Goal: Task Accomplishment & Management: Manage account settings

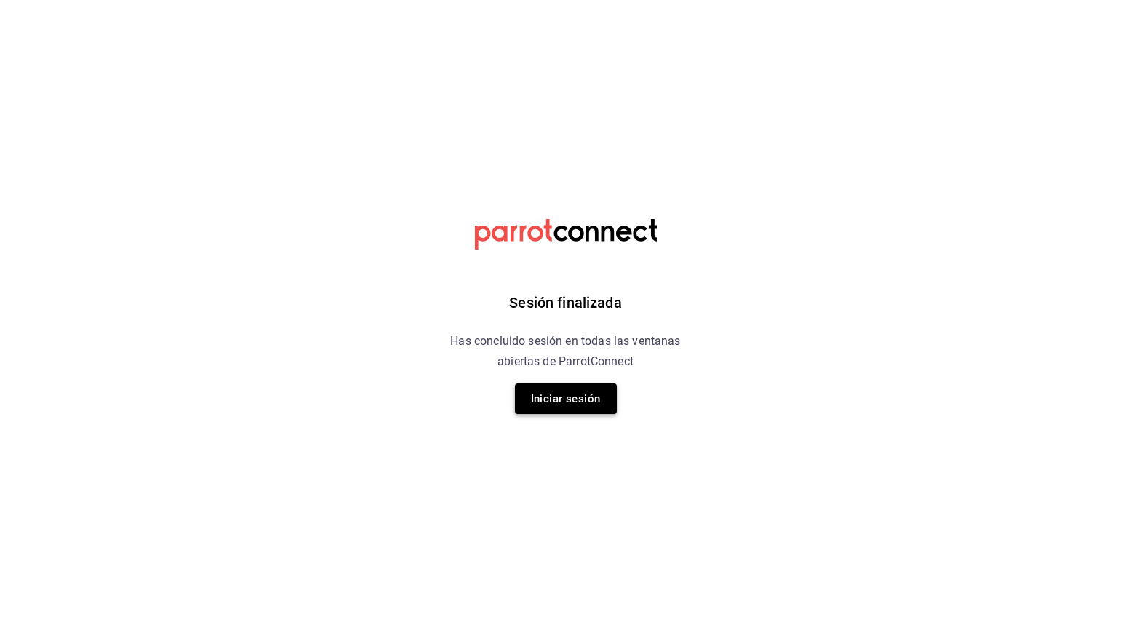
click at [574, 404] on button "Iniciar sesión" at bounding box center [566, 398] width 102 height 31
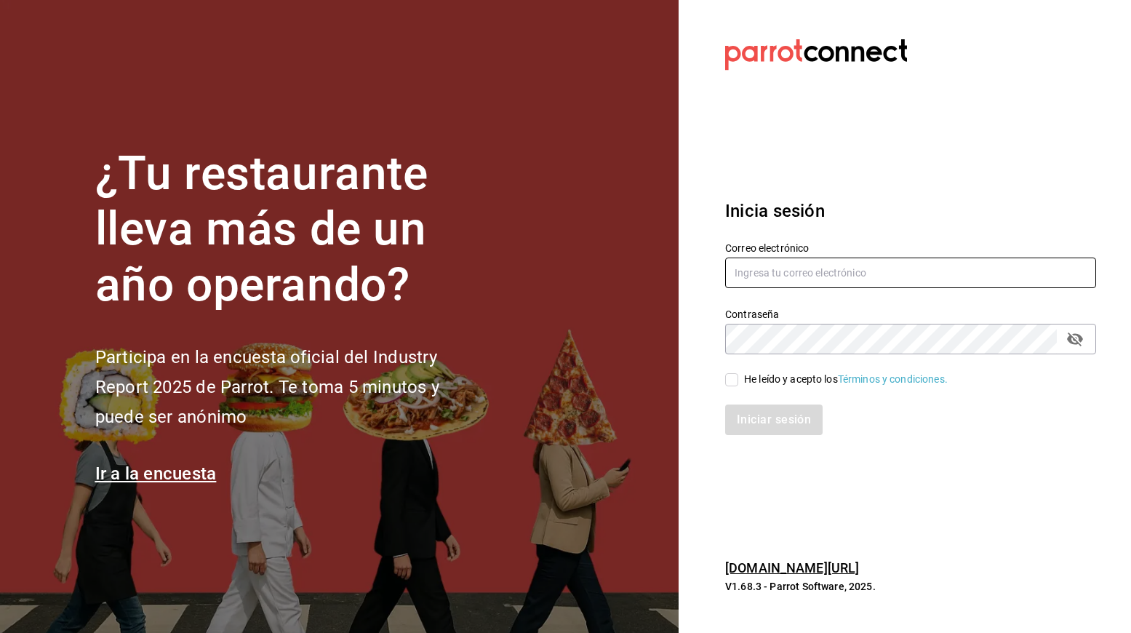
click at [734, 269] on input "text" at bounding box center [910, 272] width 371 height 31
type input "smashysburgermx@gmail.com"
click at [725, 382] on input "He leído y acepto los Términos y condiciones." at bounding box center [731, 379] width 13 height 13
checkbox input "true"
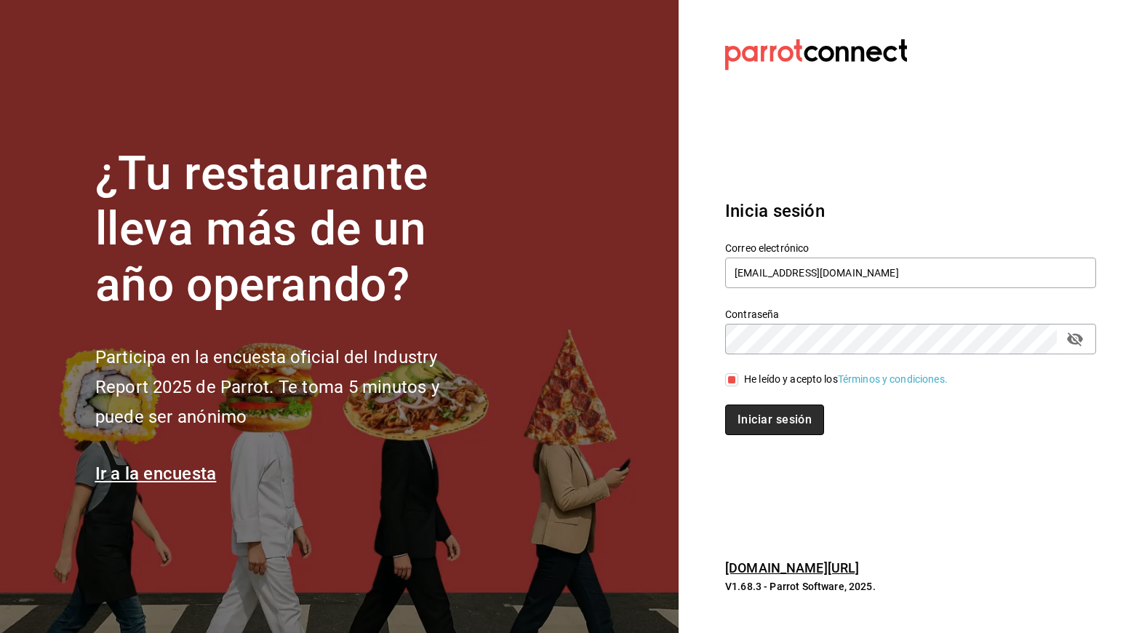
click at [747, 419] on button "Iniciar sesión" at bounding box center [774, 419] width 99 height 31
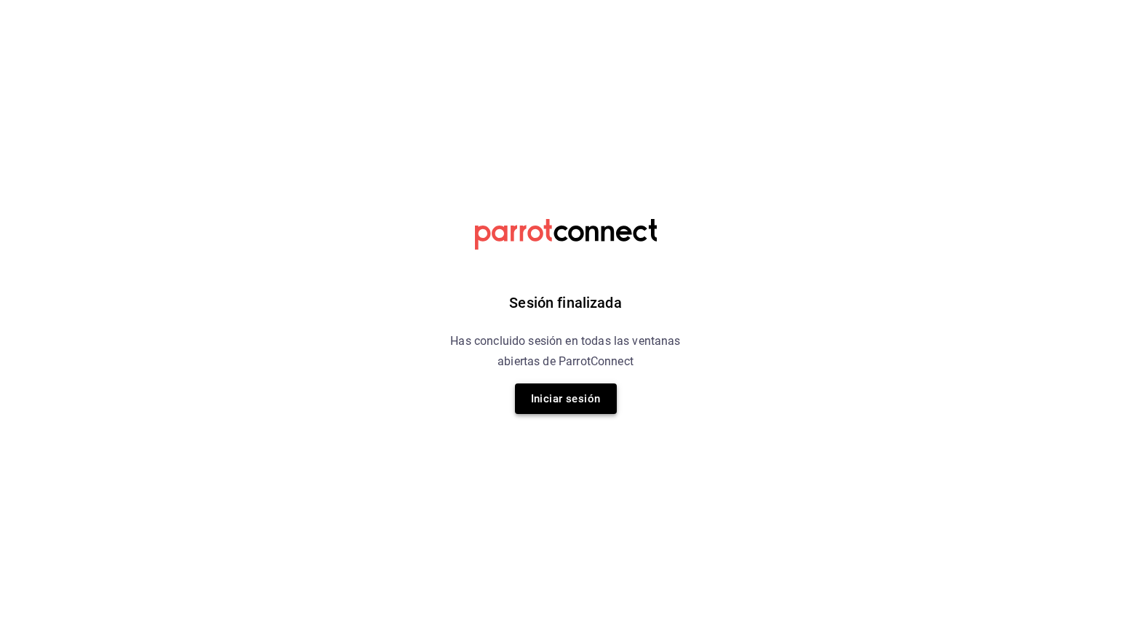
click at [548, 390] on button "Iniciar sesión" at bounding box center [566, 398] width 102 height 31
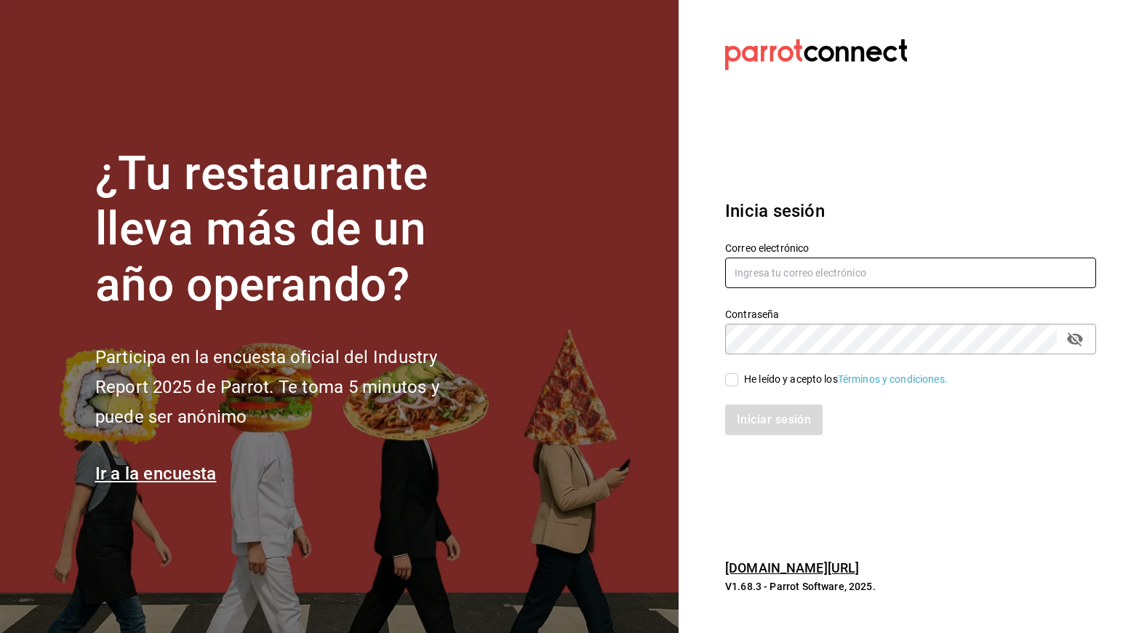
click at [786, 278] on input "text" at bounding box center [910, 272] width 371 height 31
type input "smashysburgermx@gmail.com"
click at [734, 380] on input "He leído y acepto los Términos y condiciones." at bounding box center [731, 379] width 13 height 13
checkbox input "true"
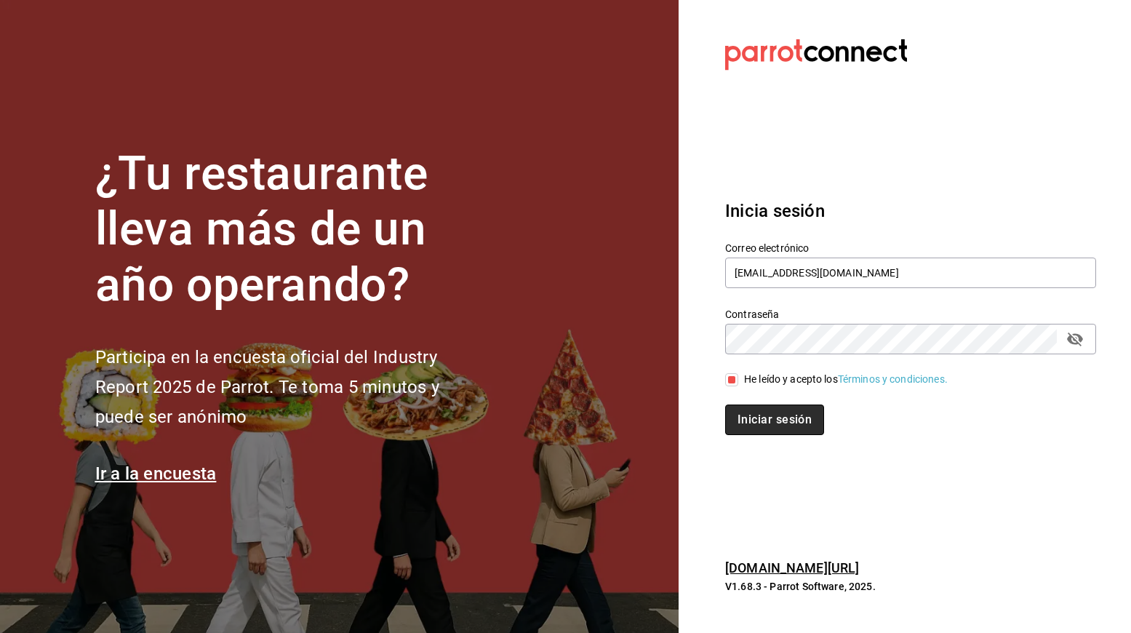
click at [750, 415] on button "Iniciar sesión" at bounding box center [774, 419] width 99 height 31
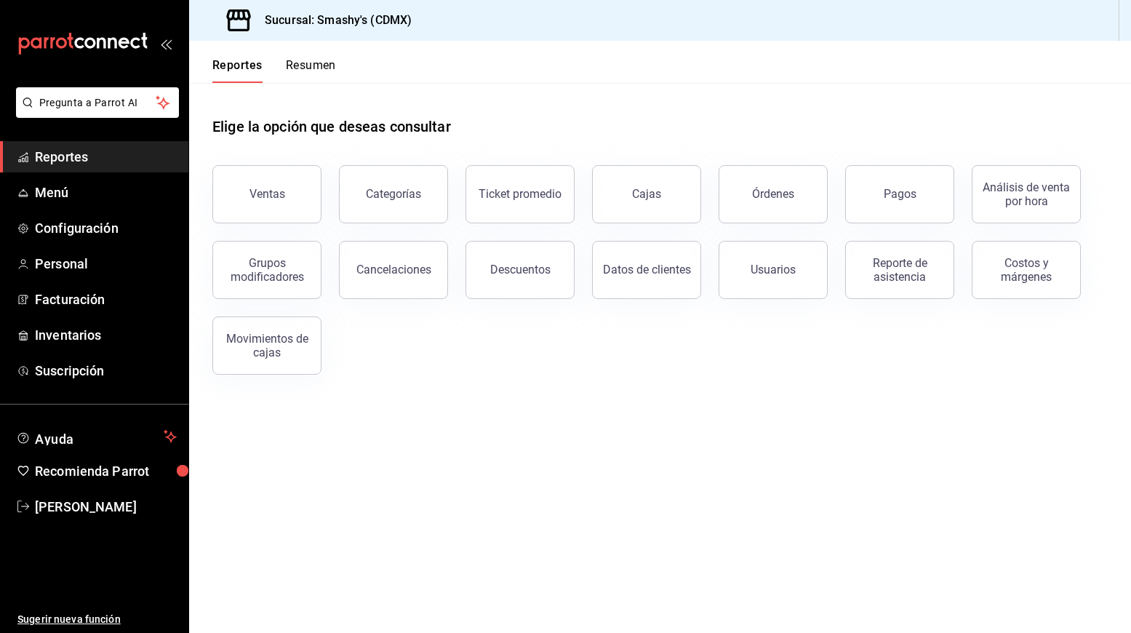
click at [305, 68] on button "Resumen" at bounding box center [311, 70] width 50 height 25
